Goal: Task Accomplishment & Management: Use online tool/utility

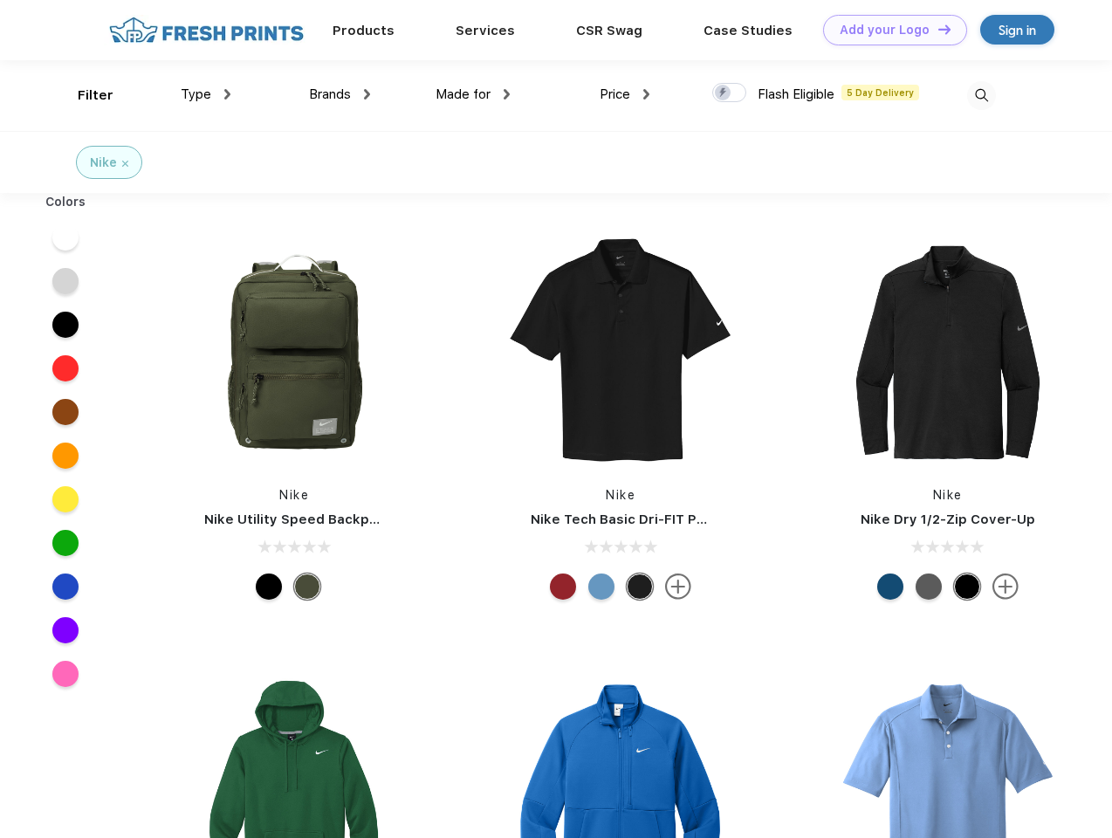
scroll to position [1, 0]
click at [889, 30] on link "Add your Logo Design Tool" at bounding box center [895, 30] width 144 height 31
click at [0, 0] on div "Design Tool" at bounding box center [0, 0] width 0 height 0
click at [937, 29] on link "Add your Logo Design Tool" at bounding box center [895, 30] width 144 height 31
click at [84, 95] on div "Filter" at bounding box center [96, 96] width 36 height 20
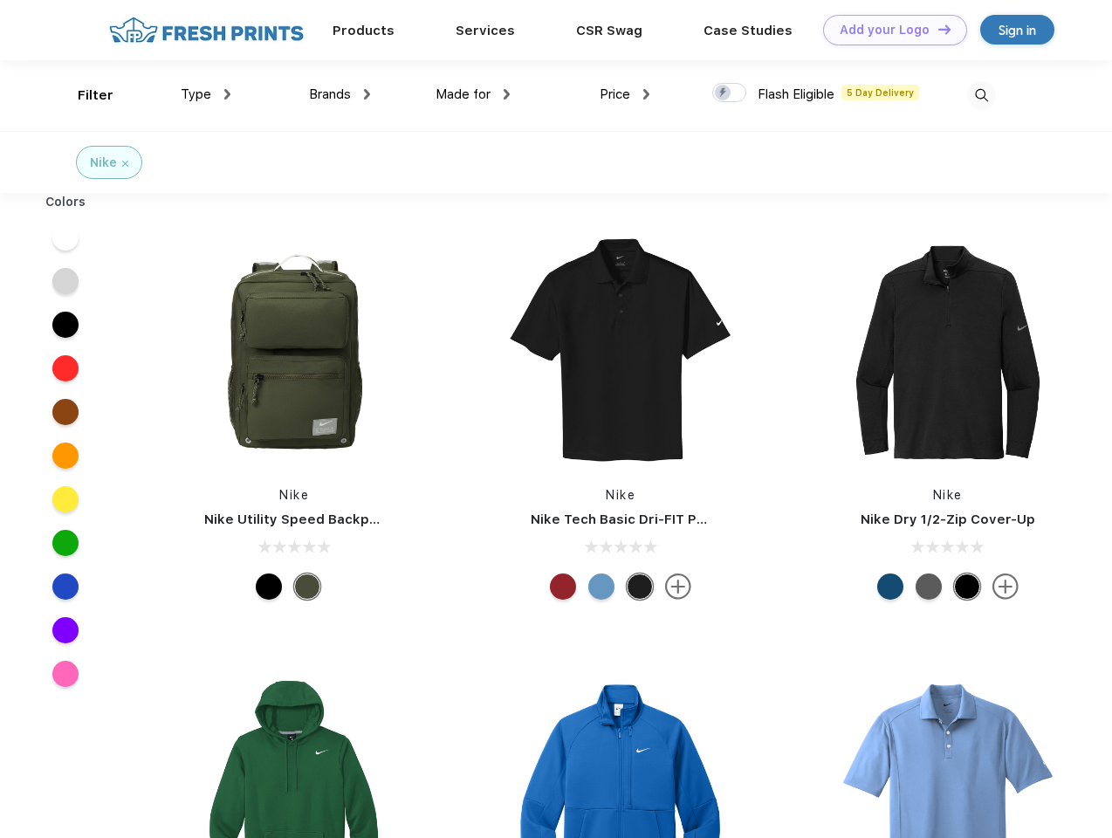
click at [206, 94] on span "Type" at bounding box center [196, 94] width 31 height 16
click at [340, 94] on span "Brands" at bounding box center [330, 94] width 42 height 16
click at [473, 94] on span "Made for" at bounding box center [463, 94] width 55 height 16
click at [625, 94] on span "Price" at bounding box center [615, 94] width 31 height 16
click at [730, 93] on div at bounding box center [729, 92] width 34 height 19
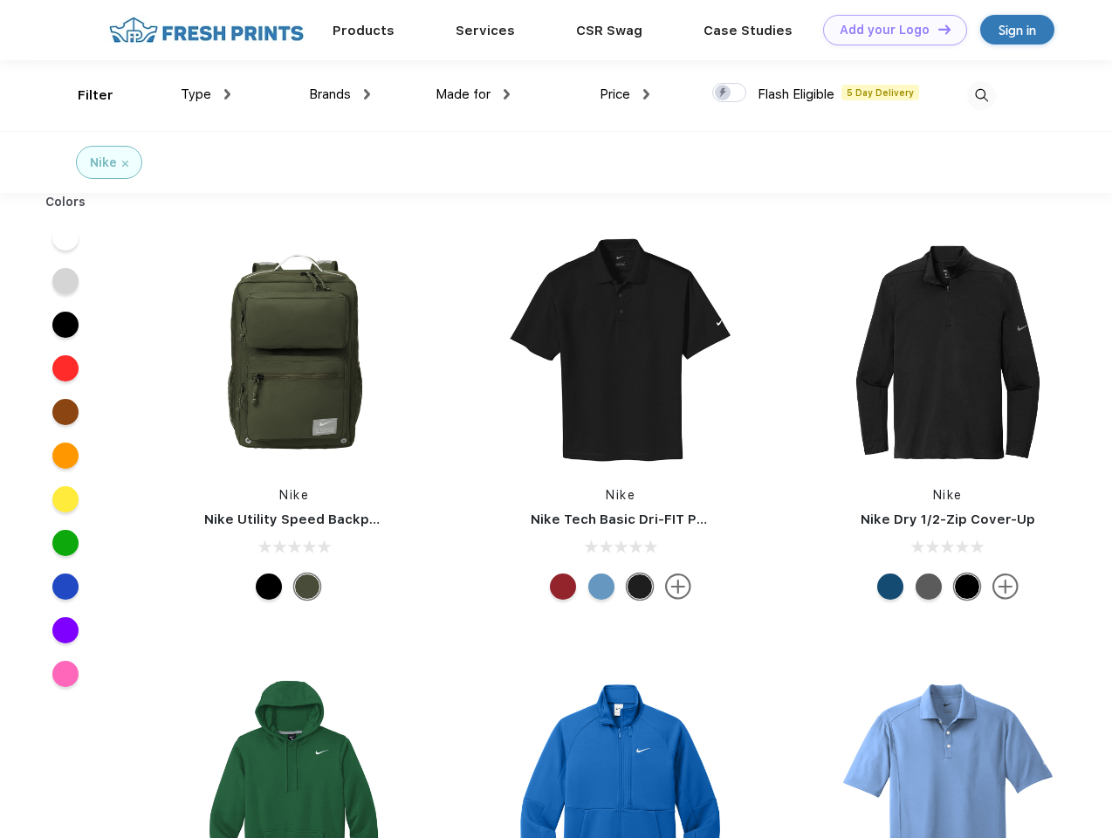
click at [724, 93] on input "checkbox" at bounding box center [717, 87] width 11 height 11
click at [981, 95] on img at bounding box center [981, 95] width 29 height 29
